Goal: Task Accomplishment & Management: Use online tool/utility

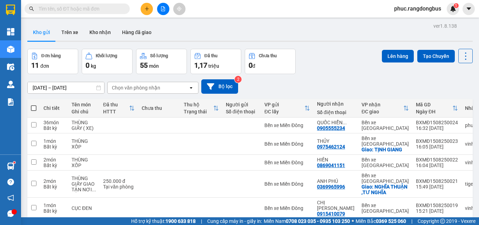
scroll to position [32, 0]
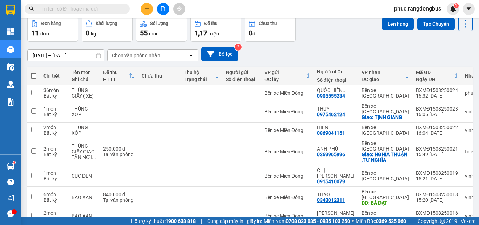
click at [38, 75] on th at bounding box center [33, 76] width 13 height 19
click at [34, 75] on span at bounding box center [34, 76] width 6 height 6
click at [34, 72] on input "checkbox" at bounding box center [34, 72] width 0 height 0
checkbox input "true"
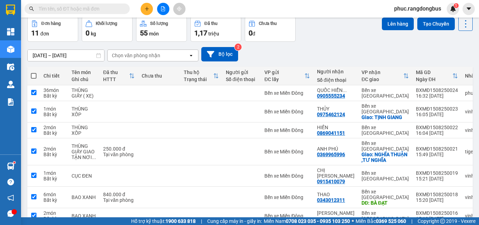
checkbox input "true"
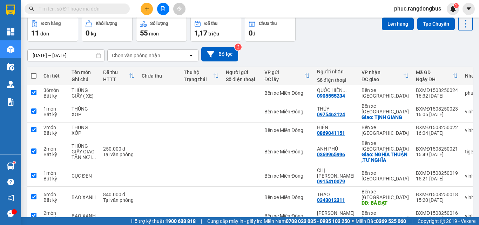
checkbox input "true"
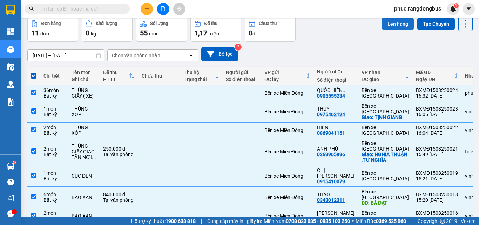
click at [393, 22] on button "Lên hàng" at bounding box center [398, 24] width 32 height 13
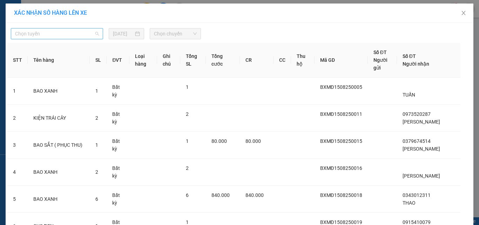
click at [86, 35] on span "Chọn tuyến" at bounding box center [57, 33] width 84 height 11
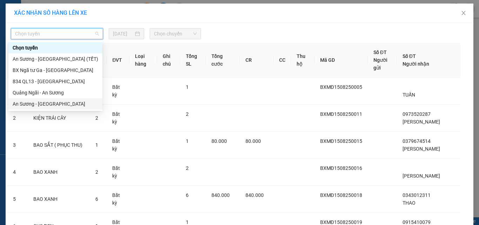
drag, startPoint x: 77, startPoint y: 108, endPoint x: 141, endPoint y: 45, distance: 90.6
click at [78, 108] on div "An Sương - [GEOGRAPHIC_DATA]" at bounding box center [55, 103] width 94 height 11
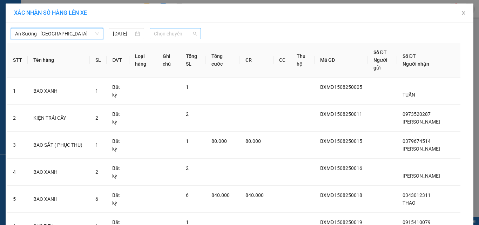
click at [175, 36] on span "Chọn chuyến" at bounding box center [175, 33] width 43 height 11
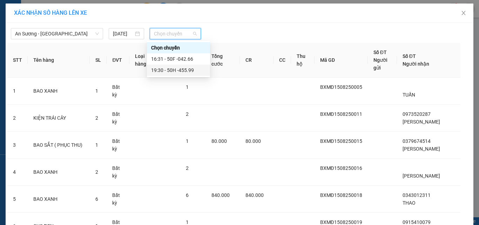
click at [188, 70] on div "19:30 - 50H -455.99" at bounding box center [178, 70] width 55 height 8
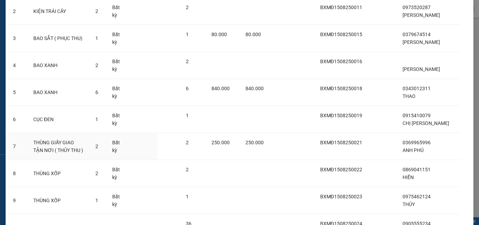
scroll to position [197, 0]
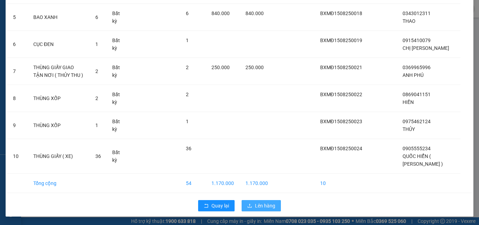
click at [271, 206] on span "Lên hàng" at bounding box center [265, 206] width 20 height 8
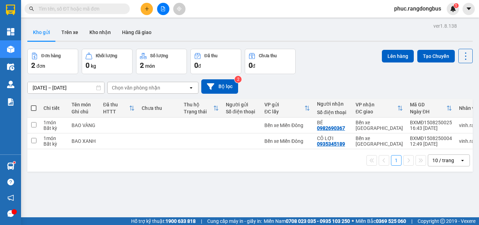
click at [34, 108] on span at bounding box center [34, 108] width 6 height 6
click at [34, 105] on input "checkbox" at bounding box center [34, 105] width 0 height 0
checkbox input "true"
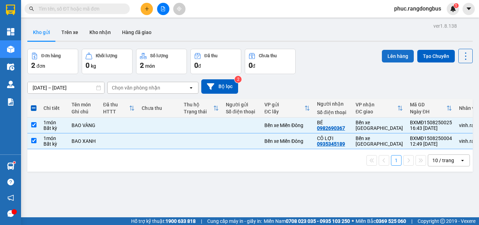
click at [390, 53] on button "Lên hàng" at bounding box center [398, 56] width 32 height 13
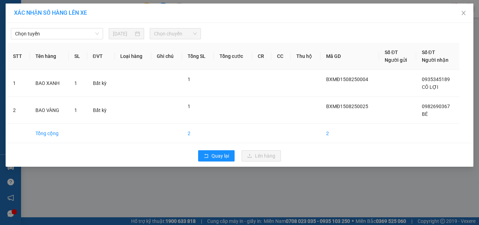
click at [74, 40] on div "Chọn tuyến [DATE] Chọn chuyến STT Tên hàng SL ĐVT Loại hàng Ghi chú Tổng SL Tổn…" at bounding box center [240, 95] width 468 height 144
click at [74, 39] on span "Chọn tuyến" at bounding box center [57, 33] width 84 height 11
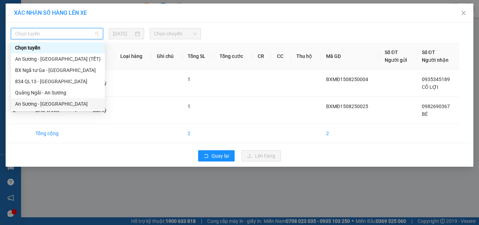
click at [80, 108] on div "An Sương - [GEOGRAPHIC_DATA]" at bounding box center [58, 103] width 94 height 11
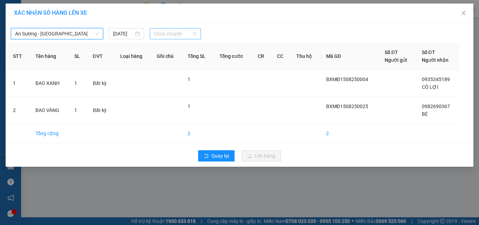
click at [194, 34] on span "Chọn chuyến" at bounding box center [175, 33] width 43 height 11
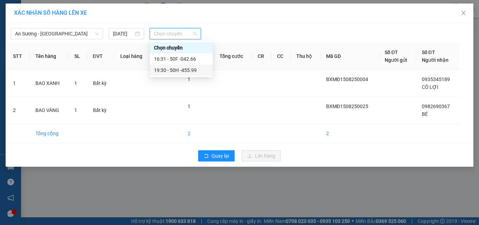
click at [202, 74] on div "19:30 - 50H -455.99" at bounding box center [181, 70] width 55 height 8
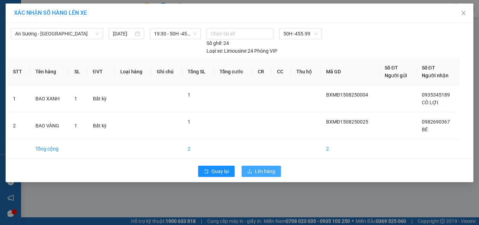
click at [278, 172] on button "Lên hàng" at bounding box center [261, 171] width 39 height 11
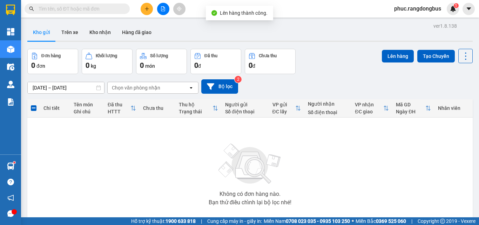
click at [145, 10] on icon "plus" at bounding box center [147, 8] width 5 height 5
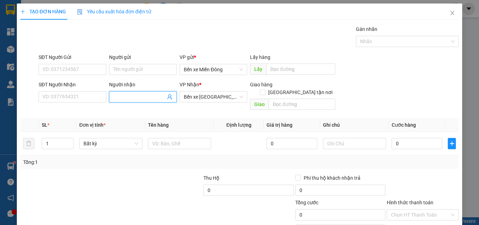
click at [123, 102] on span at bounding box center [143, 96] width 68 height 11
type input "XE NHẬN"
click at [197, 138] on input "text" at bounding box center [179, 143] width 63 height 11
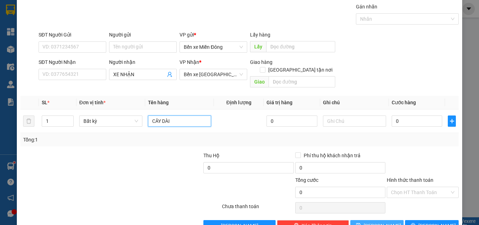
scroll to position [35, 0]
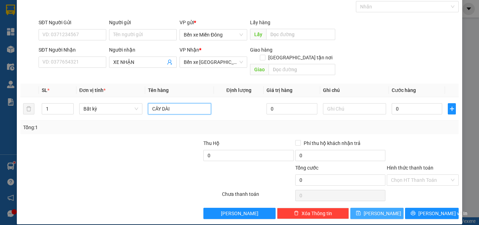
type input "CÂY DÀI"
click at [375, 208] on button "[PERSON_NAME]" at bounding box center [378, 213] width 54 height 11
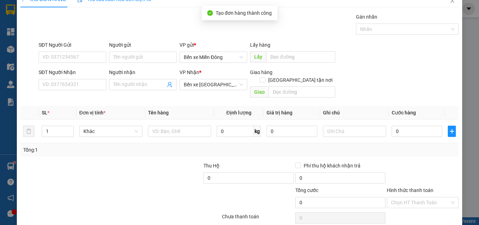
scroll to position [0, 0]
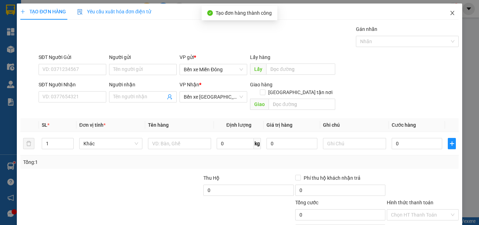
click at [453, 14] on span "Close" at bounding box center [453, 14] width 20 height 20
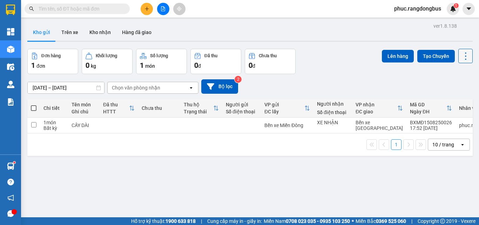
click at [461, 54] on icon at bounding box center [466, 56] width 10 height 10
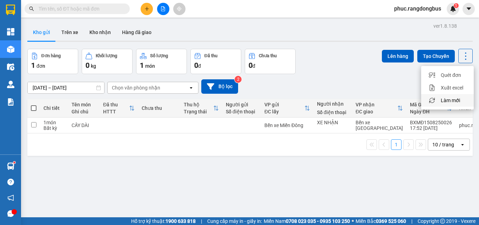
click at [464, 99] on div "Làm mới" at bounding box center [447, 100] width 41 height 7
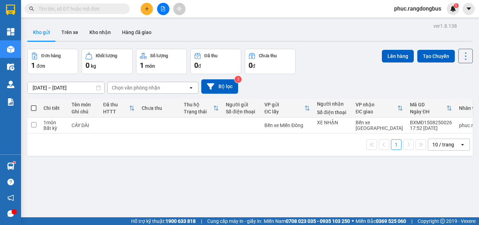
click at [34, 105] on label at bounding box center [34, 108] width 6 height 7
click at [34, 105] on input "checkbox" at bounding box center [34, 105] width 0 height 0
checkbox input "true"
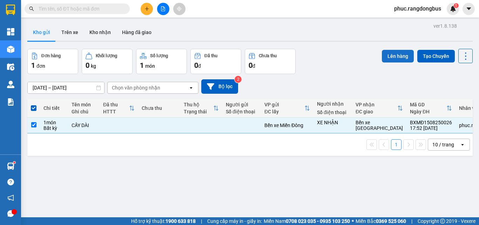
click at [394, 57] on button "Lên hàng" at bounding box center [398, 56] width 32 height 13
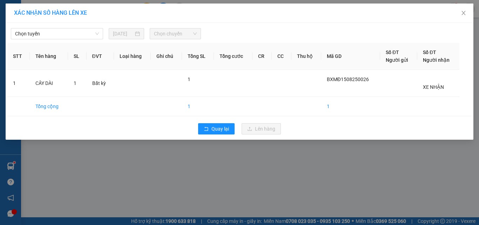
click at [37, 24] on div "Chọn tuyến [DATE] Chọn chuyến STT Tên hàng SL ĐVT Loại hàng Ghi chú Tổng SL Tổn…" at bounding box center [240, 81] width 468 height 117
click at [38, 34] on span "Chọn tuyến" at bounding box center [57, 33] width 84 height 11
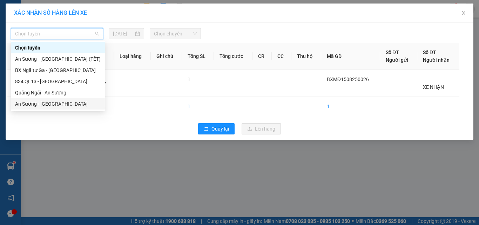
click at [42, 104] on div "An Sương - [GEOGRAPHIC_DATA]" at bounding box center [58, 104] width 86 height 8
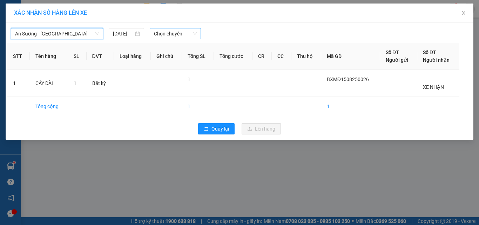
click at [177, 33] on span "Chọn chuyến" at bounding box center [175, 33] width 43 height 11
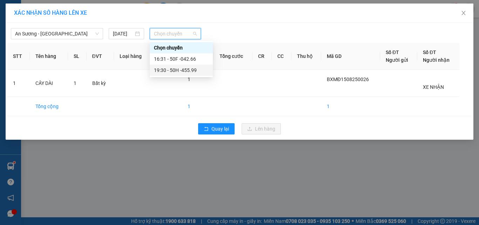
click at [200, 72] on div "19:30 - 50H -455.99" at bounding box center [181, 70] width 55 height 8
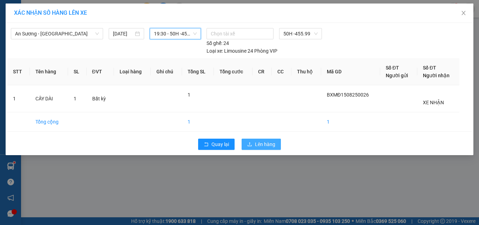
click at [265, 147] on span "Lên hàng" at bounding box center [265, 144] width 20 height 8
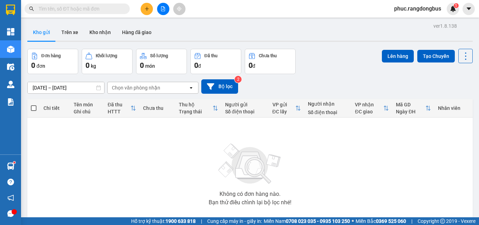
click at [164, 6] on button at bounding box center [163, 9] width 12 height 12
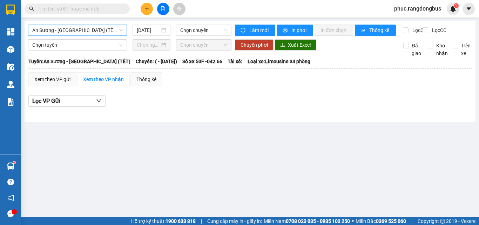
click at [104, 34] on span "An Sương - [GEOGRAPHIC_DATA] (TẾT)" at bounding box center [77, 30] width 91 height 11
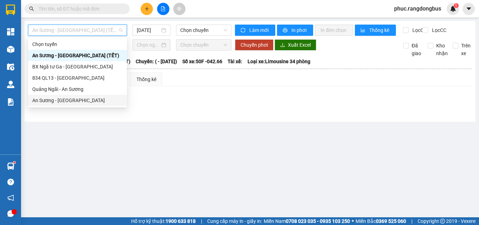
click at [73, 100] on div "An Sương - [GEOGRAPHIC_DATA]" at bounding box center [77, 101] width 91 height 8
type input "[DATE]"
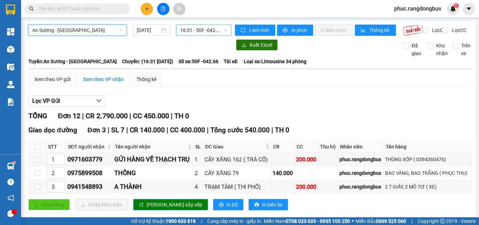
click at [213, 26] on span "16:31 - 50F -042.66" at bounding box center [203, 30] width 47 height 11
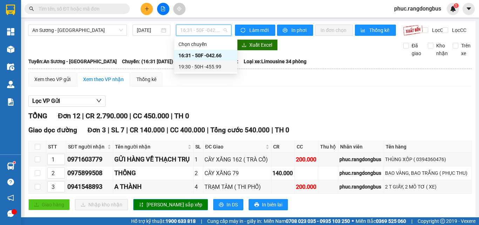
click at [220, 69] on div "19:30 - 50H -455.99" at bounding box center [206, 67] width 55 height 8
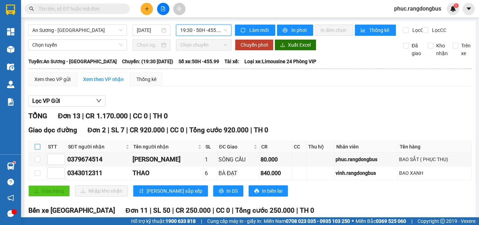
click at [35, 150] on input "checkbox" at bounding box center [38, 147] width 6 height 6
checkbox input "true"
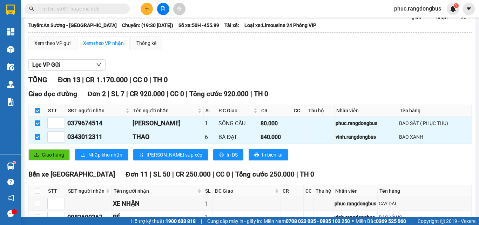
scroll to position [140, 0]
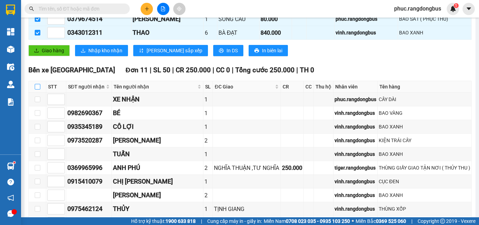
click at [35, 90] on input "checkbox" at bounding box center [38, 87] width 6 height 6
checkbox input "true"
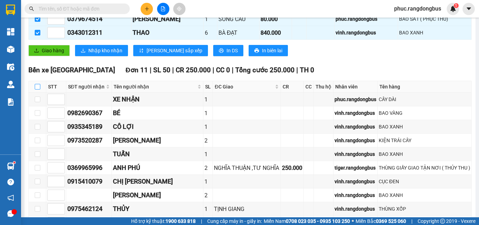
checkbox input "true"
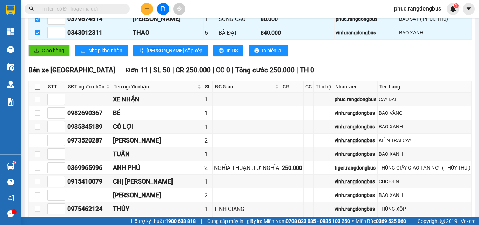
checkbox input "true"
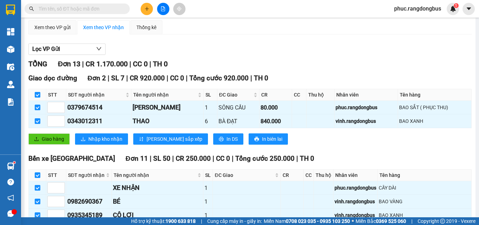
scroll to position [0, 0]
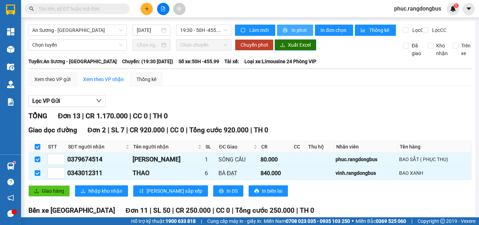
drag, startPoint x: 299, startPoint y: 31, endPoint x: 299, endPoint y: 49, distance: 19.0
click at [299, 30] on span "In phơi" at bounding box center [300, 30] width 16 height 8
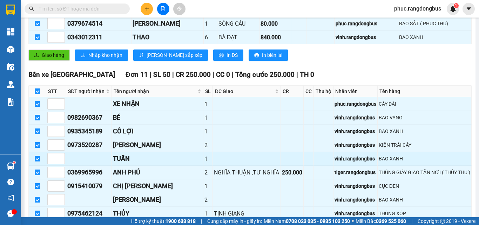
scroll to position [175, 0]
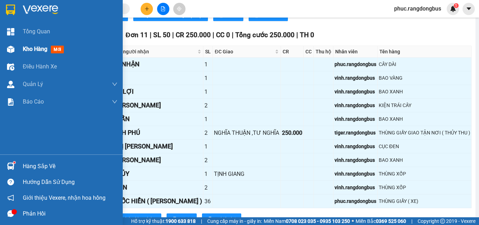
click at [34, 50] on span "Kho hàng" at bounding box center [35, 49] width 25 height 7
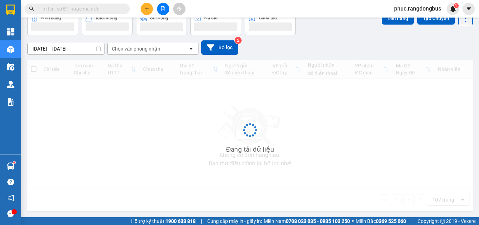
scroll to position [39, 0]
